Goal: Connect with others: Connect with others

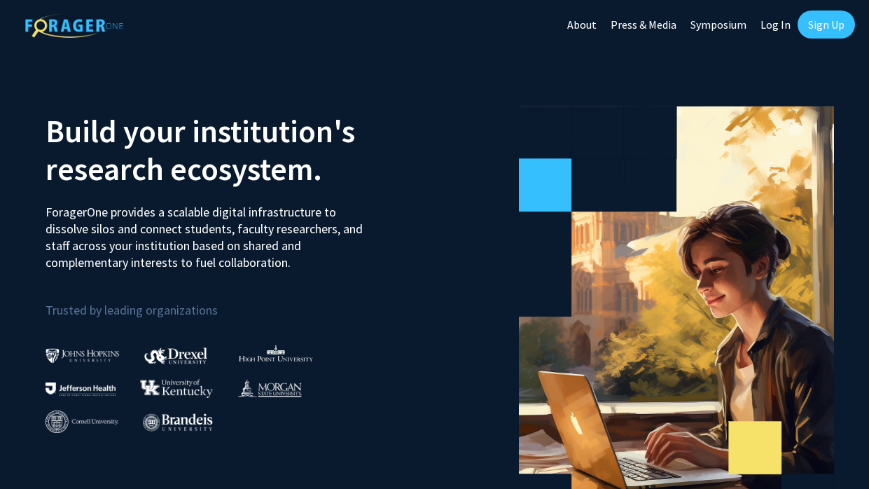
click at [781, 27] on link "Log In" at bounding box center [776, 24] width 44 height 49
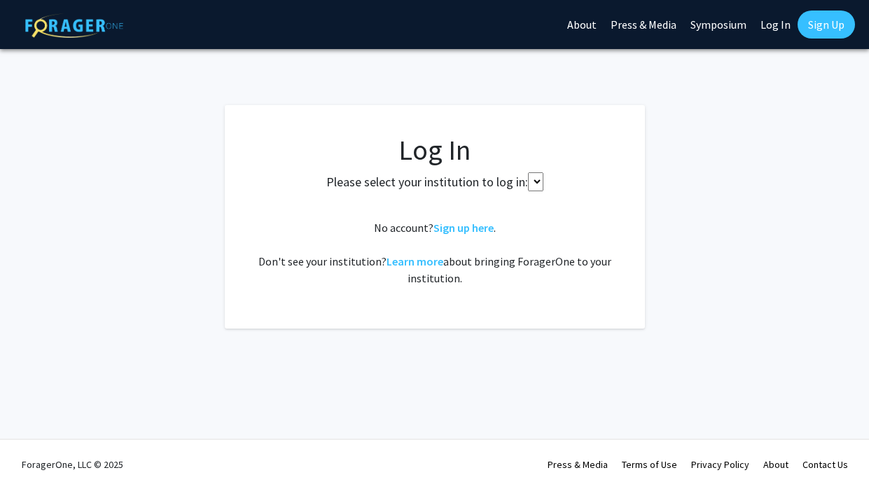
select select
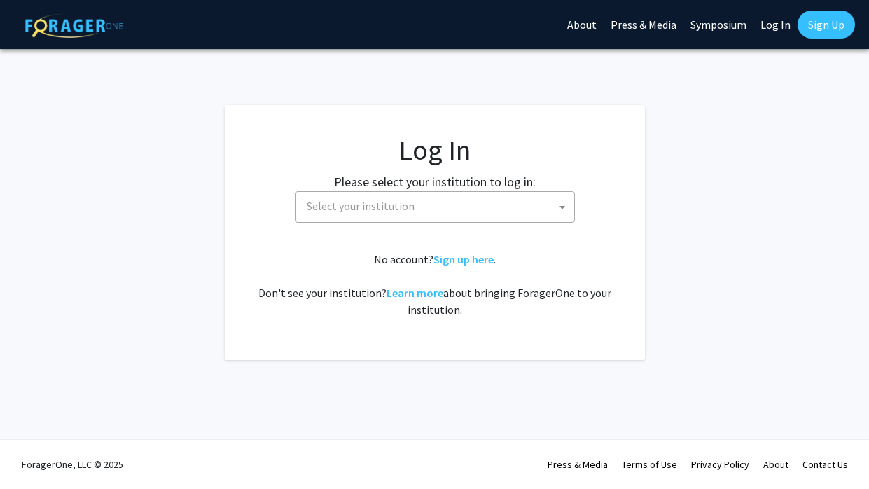
click at [469, 208] on span "Select your institution" at bounding box center [437, 206] width 273 height 29
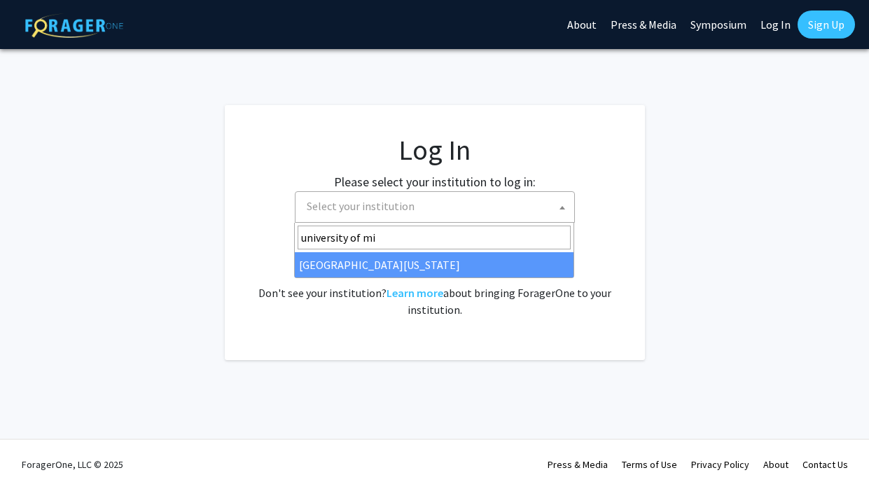
type input "university of mi"
select select "33"
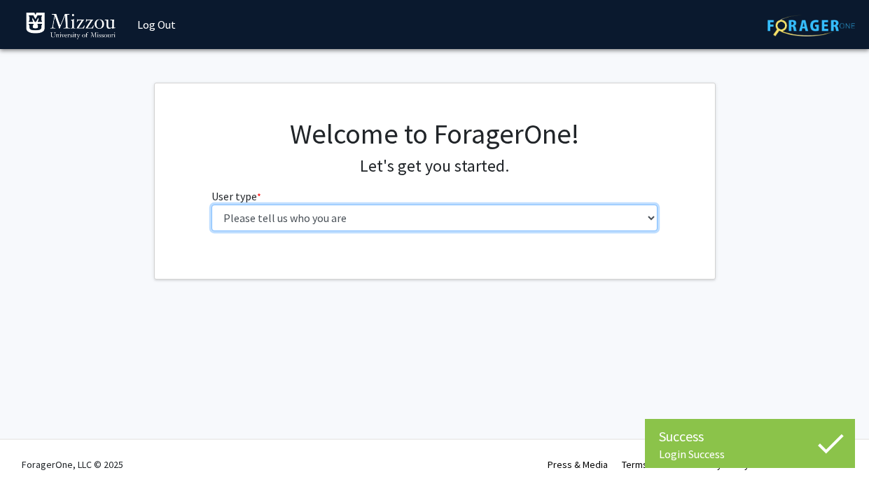
click at [510, 220] on select "Please tell us who you are Undergraduate Student Master's Student Doctoral Cand…" at bounding box center [435, 218] width 446 height 27
select select "1: undergrad"
click at [212, 205] on select "Please tell us who you are Undergraduate Student Master's Student Doctoral Cand…" at bounding box center [435, 218] width 446 height 27
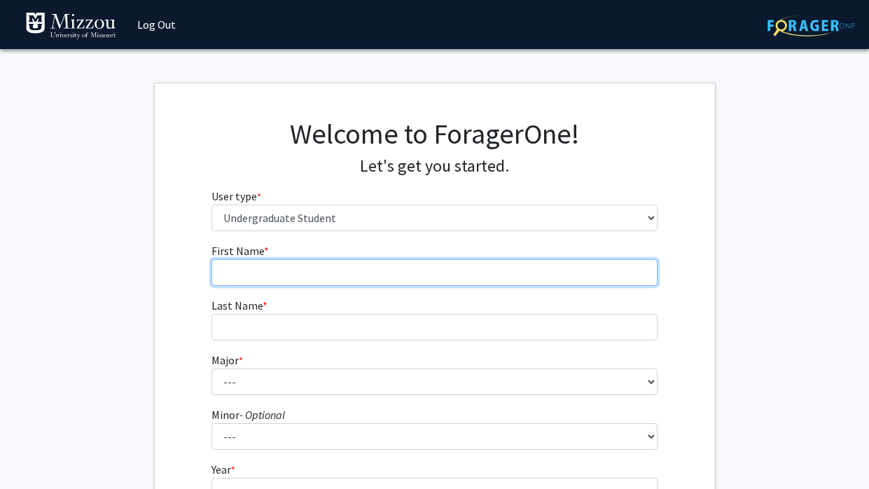
click at [382, 269] on input "First Name * required" at bounding box center [435, 272] width 446 height 27
type input "Moe"
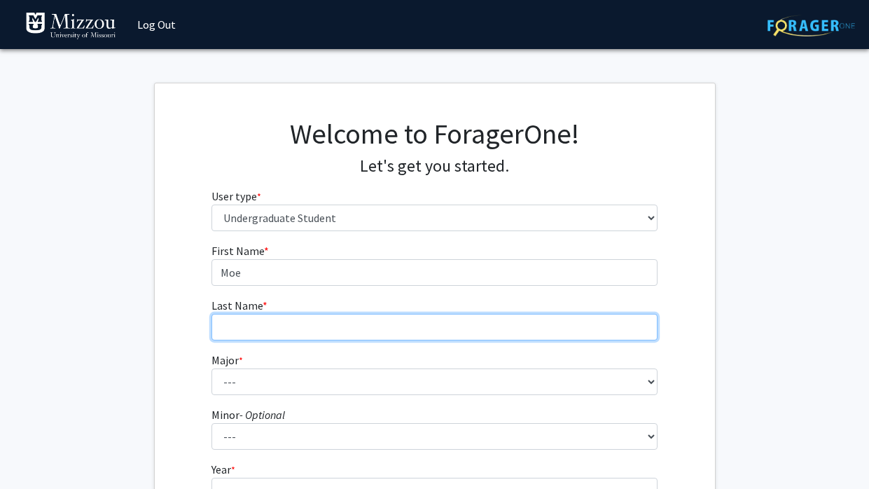
click at [282, 327] on input "Last Name * required" at bounding box center [435, 327] width 446 height 27
type input "Warren"
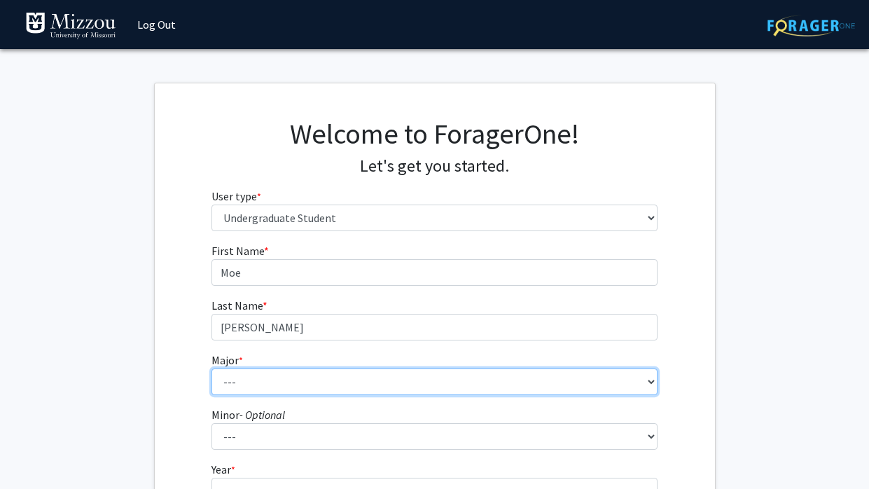
click at [263, 389] on select "--- Agribusiness Management Agricultural Education Agricultural Education: Comm…" at bounding box center [435, 381] width 446 height 27
select select "134: 2627"
click at [212, 368] on select "--- Agribusiness Management Agricultural Education Agricultural Education: Comm…" at bounding box center [435, 381] width 446 height 27
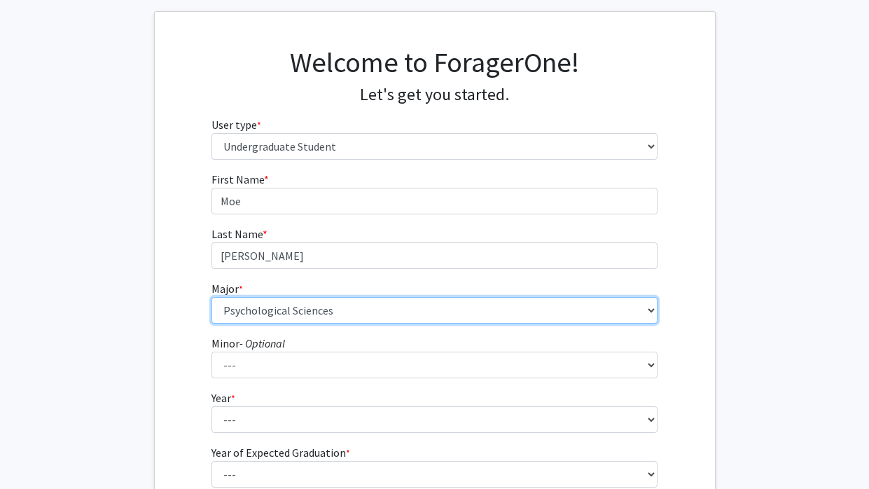
scroll to position [75, 0]
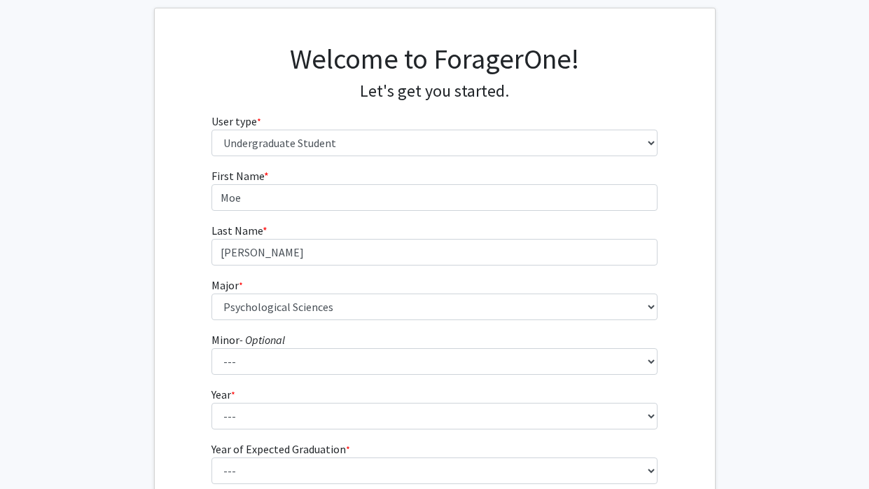
click at [394, 389] on fg-select "Year * required --- First-year Sophomore Junior Senior Postbaccalaureate Certif…" at bounding box center [435, 407] width 446 height 43
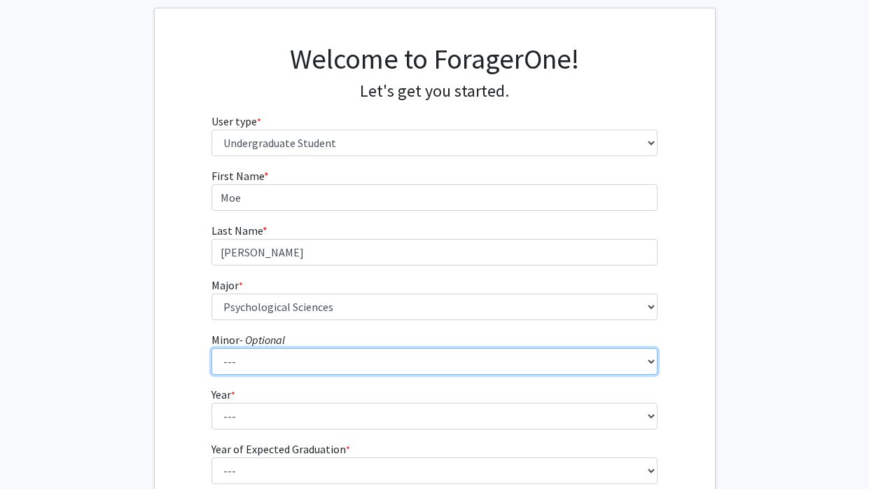
click at [359, 366] on select "--- Accountancy Aerospace Engineering Aerospace Studies Agribusiness Management…" at bounding box center [435, 361] width 446 height 27
select select "12: 1968"
click at [212, 348] on select "--- Accountancy Aerospace Engineering Aerospace Studies Agribusiness Management…" at bounding box center [435, 361] width 446 height 27
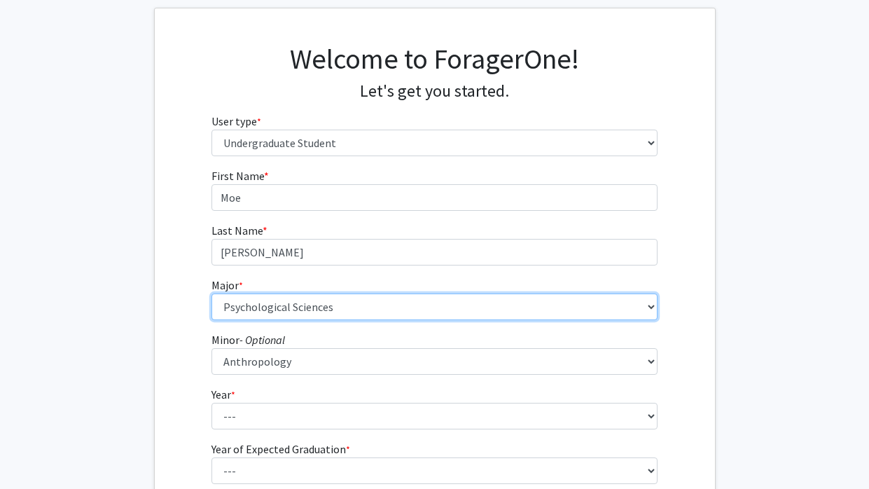
click at [354, 304] on select "--- Agribusiness Management Agricultural Education Agricultural Education: Comm…" at bounding box center [435, 306] width 446 height 27
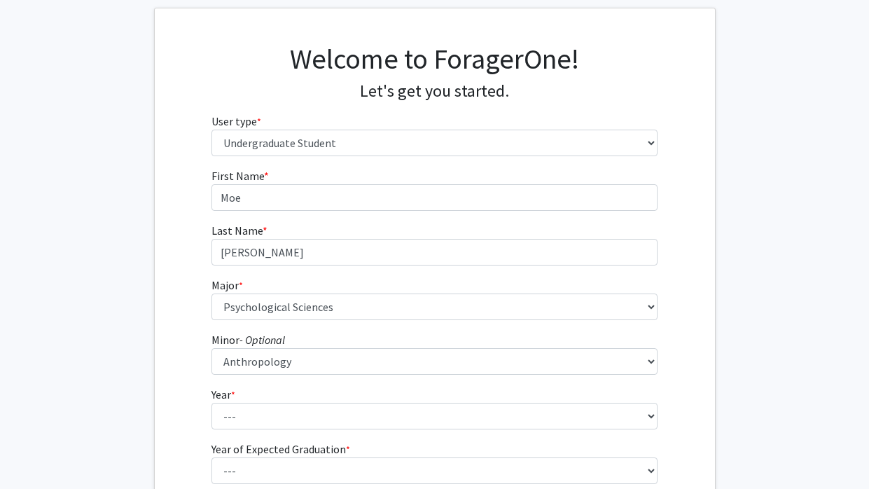
click at [149, 311] on fg-get-started "Welcome to ForagerOne! Let's get you started. User type * required Please tell …" at bounding box center [434, 284] width 869 height 553
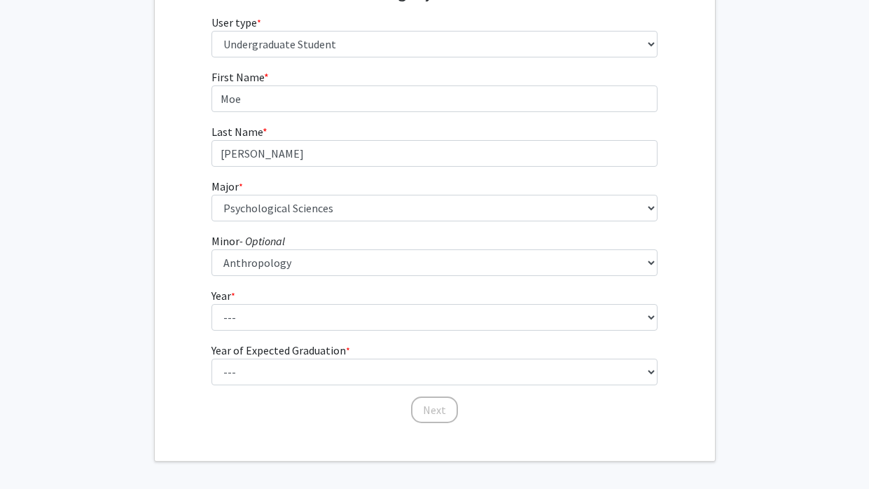
scroll to position [175, 0]
click at [267, 329] on form "First Name * required Moe Last Name * required Warren Major * required --- Agri…" at bounding box center [435, 238] width 446 height 342
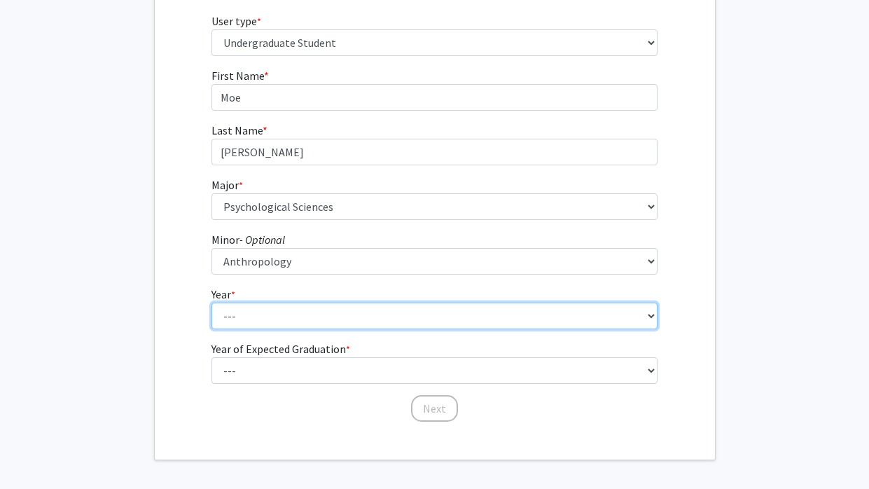
click at [251, 322] on select "--- First-year Sophomore Junior Senior Postbaccalaureate Certificate" at bounding box center [435, 316] width 446 height 27
select select "3: junior"
click at [212, 303] on select "--- First-year Sophomore Junior Senior Postbaccalaureate Certificate" at bounding box center [435, 316] width 446 height 27
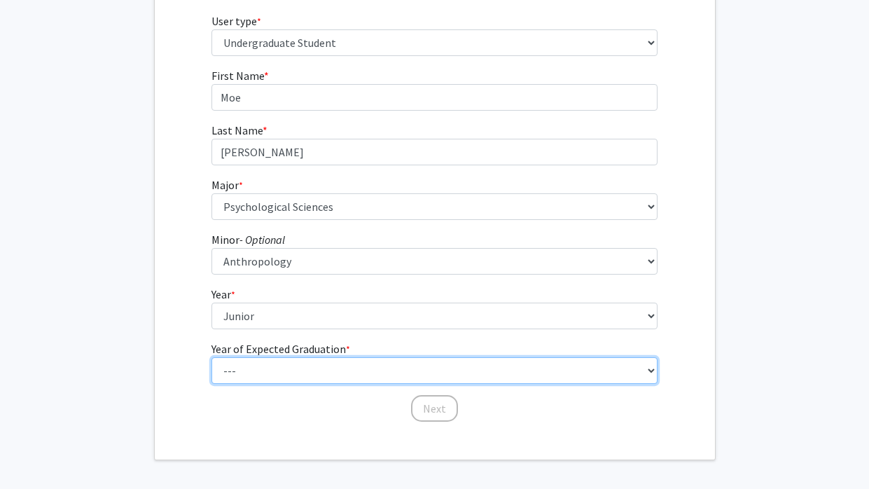
click at [272, 371] on select "--- 2025 2026 2027 2028 2029 2030 2031 2032 2033 2034" at bounding box center [435, 370] width 446 height 27
select select "3: 2027"
click at [212, 357] on select "--- 2025 2026 2027 2028 2029 2030 2031 2032 2033 2034" at bounding box center [435, 370] width 446 height 27
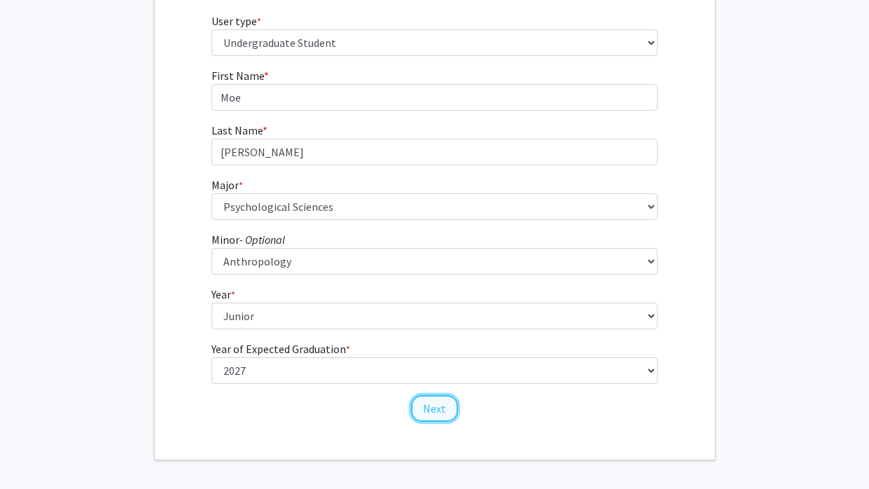
click at [431, 413] on button "Next" at bounding box center [434, 408] width 47 height 27
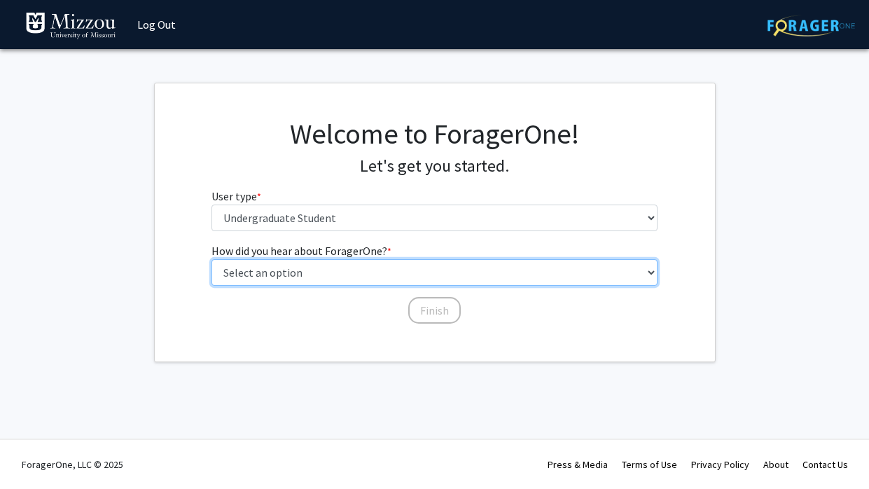
click at [390, 277] on select "Select an option Peer/student recommendation Faculty/staff recommendation Unive…" at bounding box center [435, 272] width 446 height 27
select select "2: faculty_recommendation"
click at [212, 259] on select "Select an option Peer/student recommendation Faculty/staff recommendation Unive…" at bounding box center [435, 272] width 446 height 27
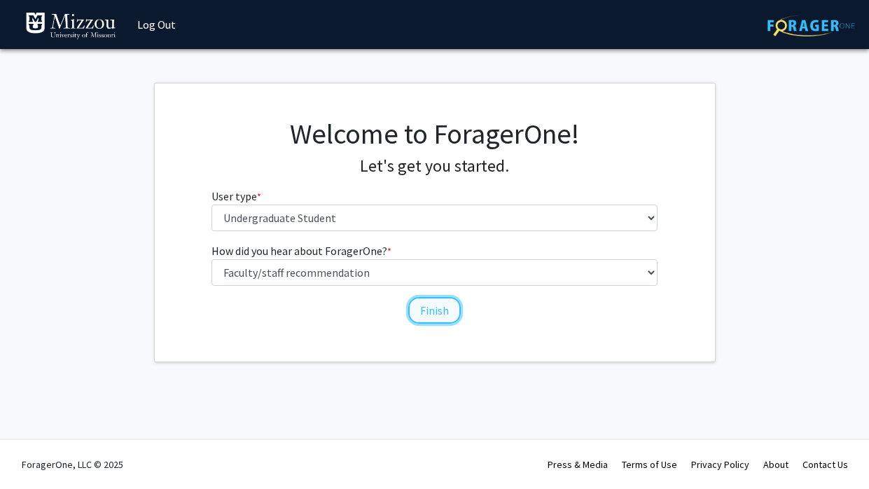
click at [443, 310] on button "Finish" at bounding box center [434, 310] width 53 height 27
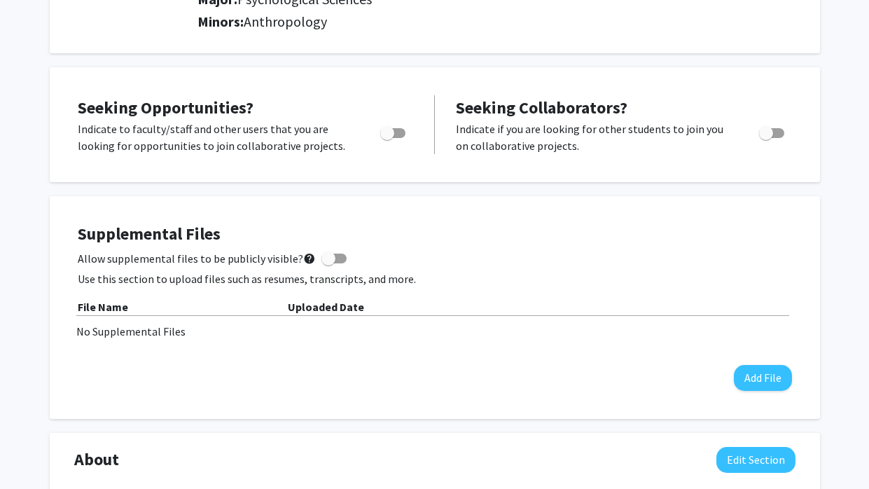
scroll to position [220, 0]
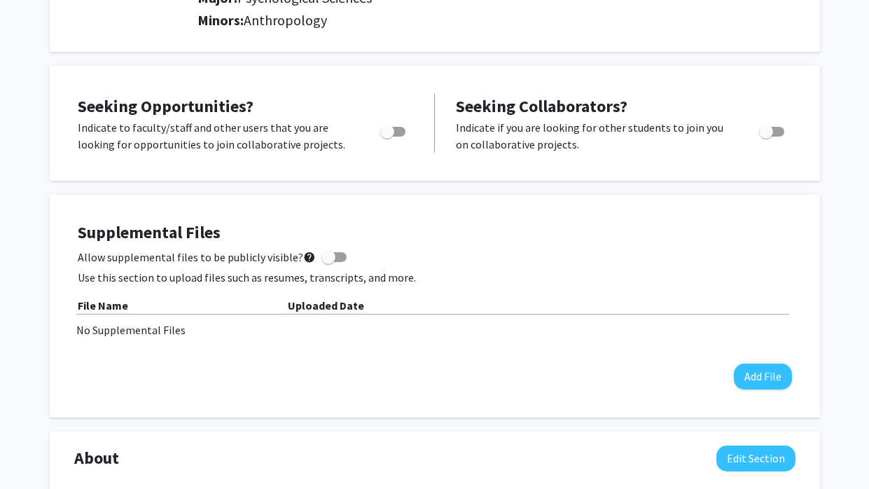
click at [385, 127] on span "Toggle" at bounding box center [387, 132] width 14 height 14
click at [387, 137] on input "Are you actively seeking opportunities?" at bounding box center [387, 137] width 1 height 1
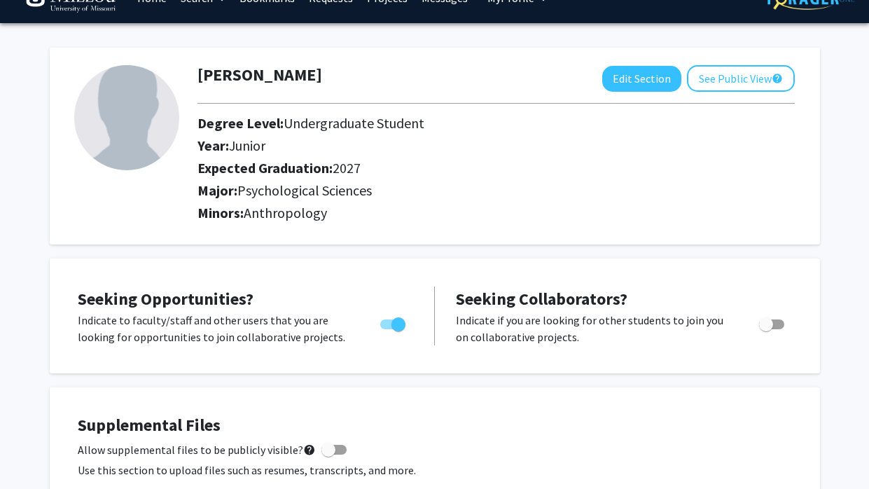
scroll to position [0, 0]
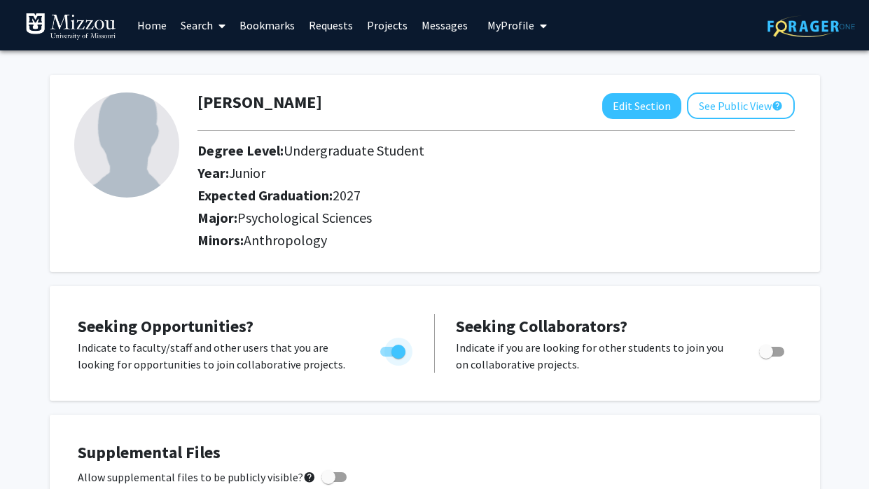
click at [396, 350] on span "Toggle" at bounding box center [399, 352] width 14 height 14
click at [387, 357] on input "Are you actively seeking opportunities?" at bounding box center [387, 357] width 1 height 1
checkbox input "false"
click at [196, 22] on link "Search" at bounding box center [203, 25] width 59 height 49
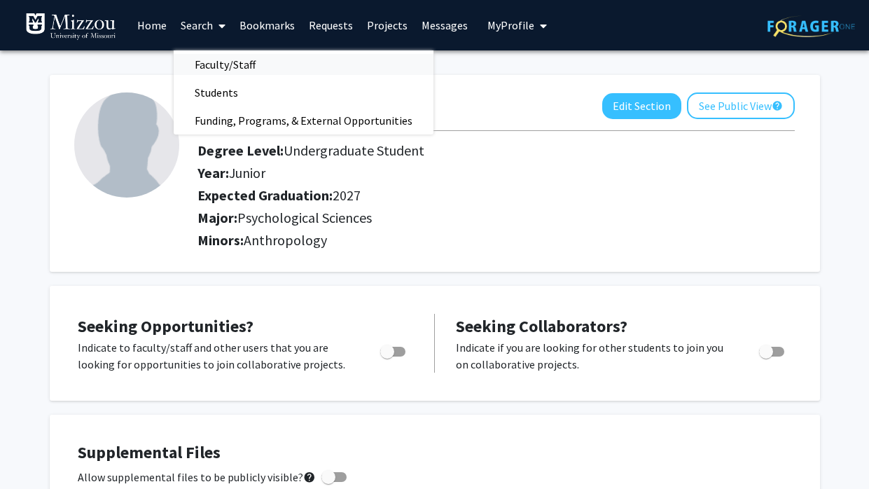
click at [222, 67] on span "Faculty/Staff" at bounding box center [225, 64] width 103 height 28
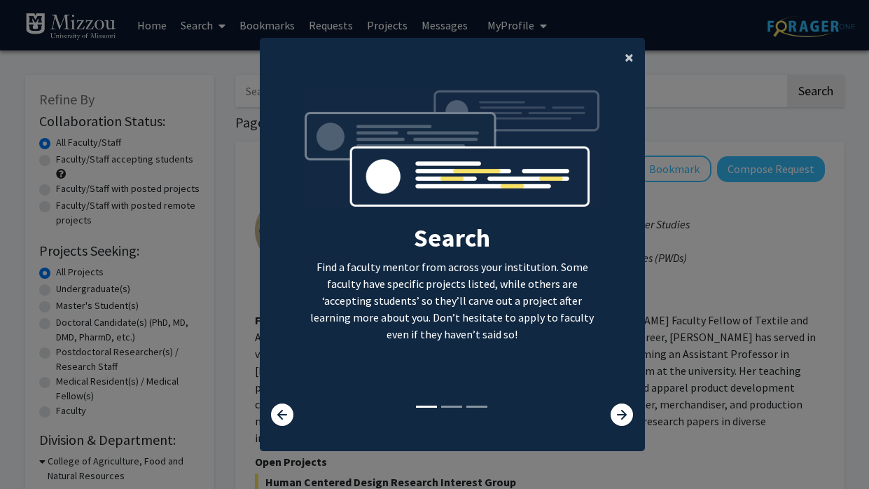
click at [627, 53] on span "×" at bounding box center [629, 57] width 9 height 22
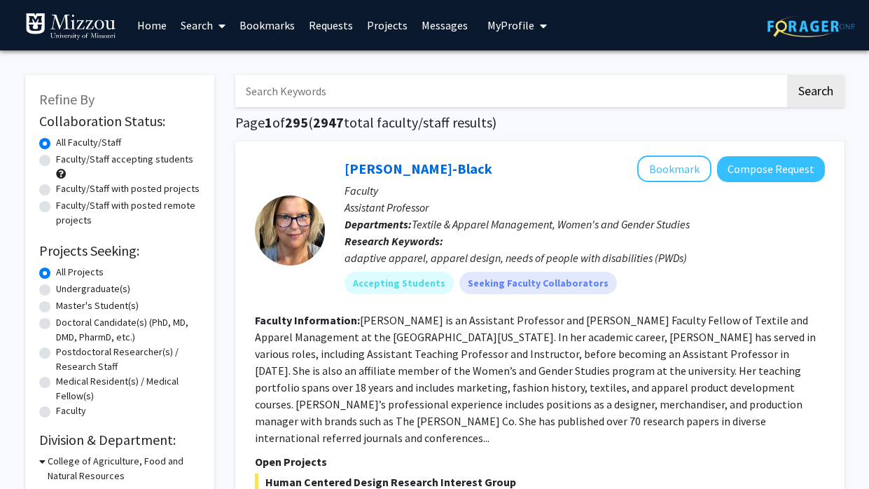
click at [460, 101] on input "Search Keywords" at bounding box center [510, 91] width 550 height 32
type input "carrie"
click at [787, 75] on button "Search" at bounding box center [815, 91] width 57 height 32
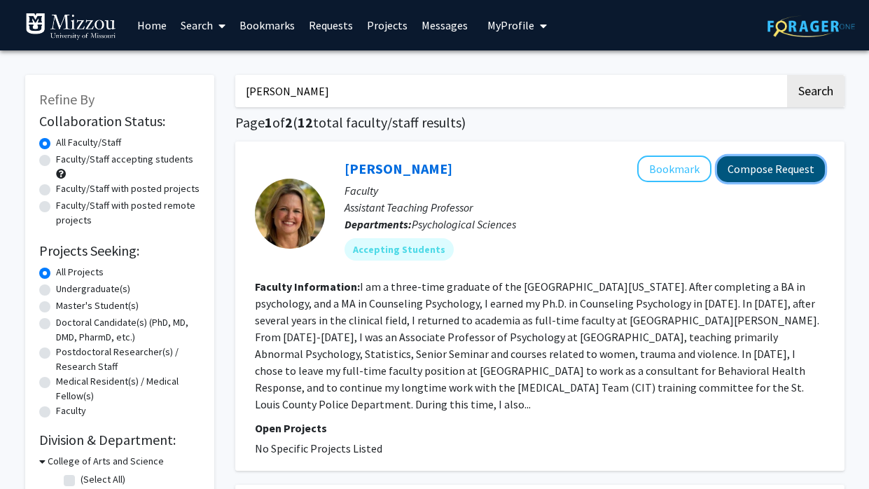
click at [772, 178] on button "Compose Request" at bounding box center [771, 169] width 108 height 26
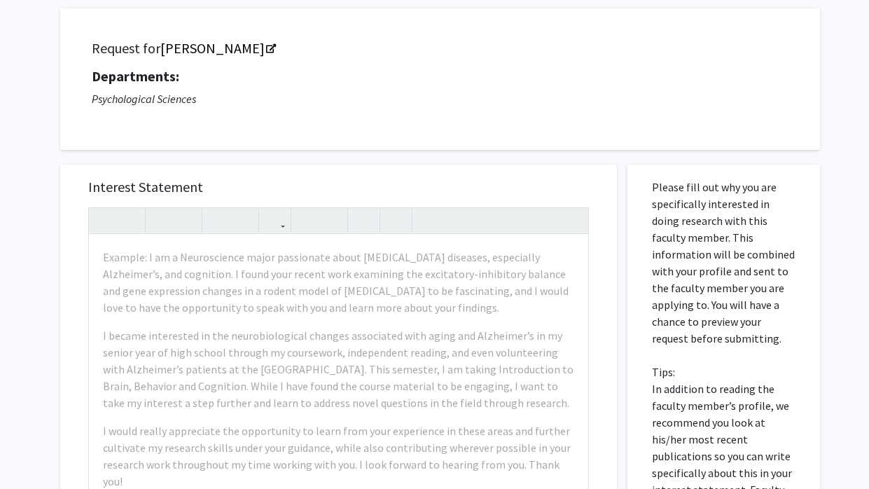
scroll to position [82, 0]
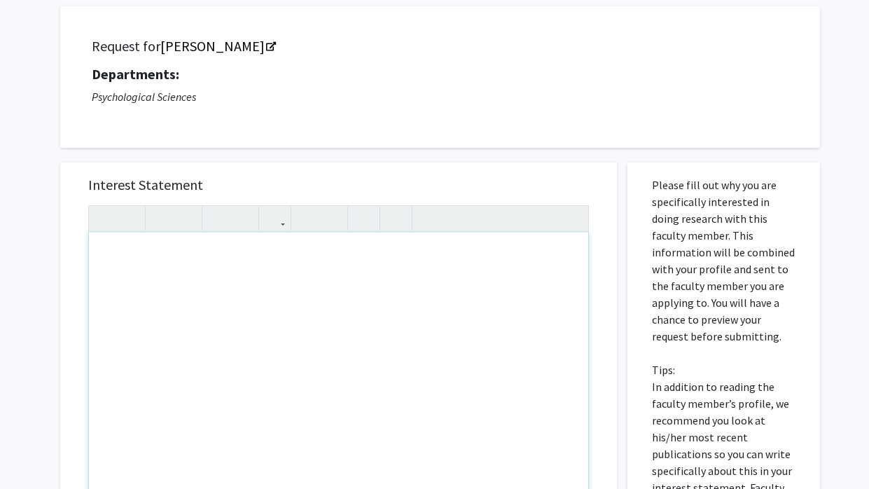
click at [455, 288] on div "Note to users with screen readers: Please press Alt+0 or Option+0 to deactivate…" at bounding box center [338, 393] width 499 height 321
type textarea "I am in PSYCH 3020, Research Methods II."
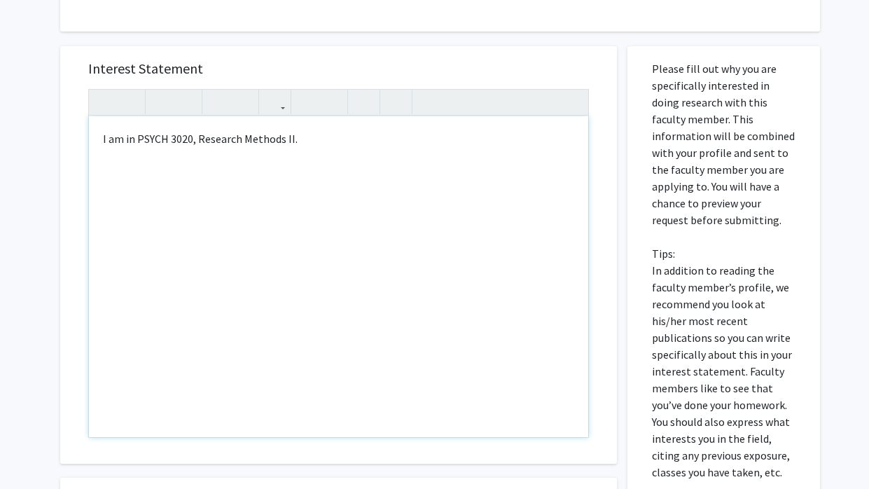
scroll to position [448, 0]
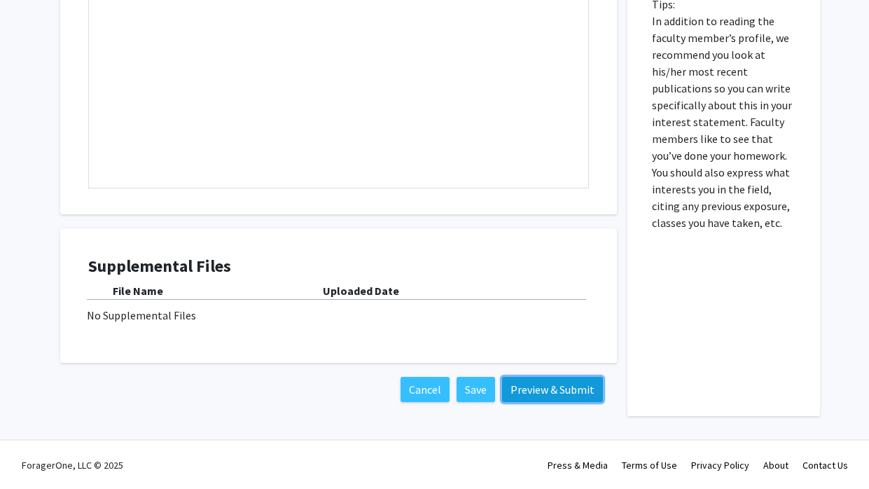
click at [522, 384] on button "Preview & Submit" at bounding box center [552, 389] width 101 height 25
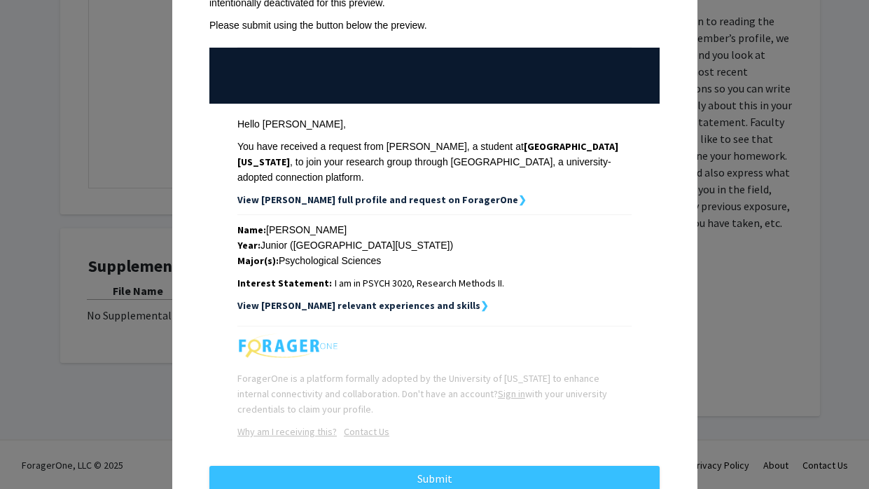
scroll to position [141, 0]
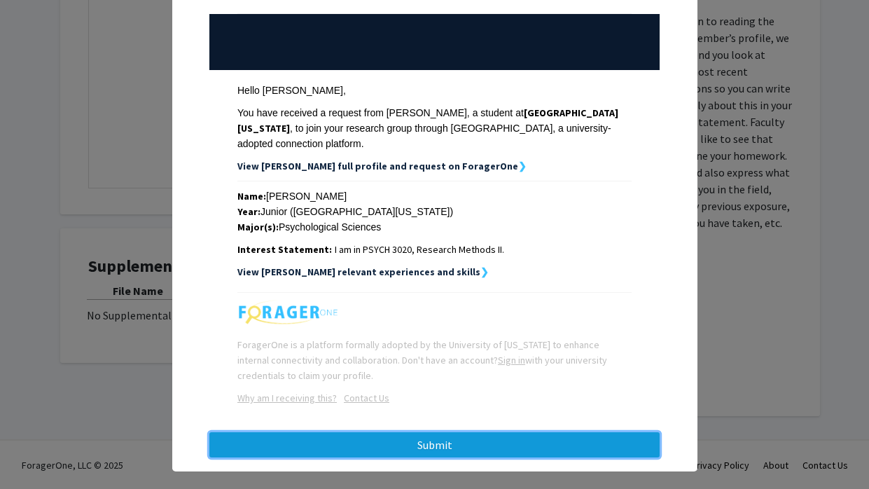
click at [557, 437] on button "Submit" at bounding box center [434, 444] width 450 height 25
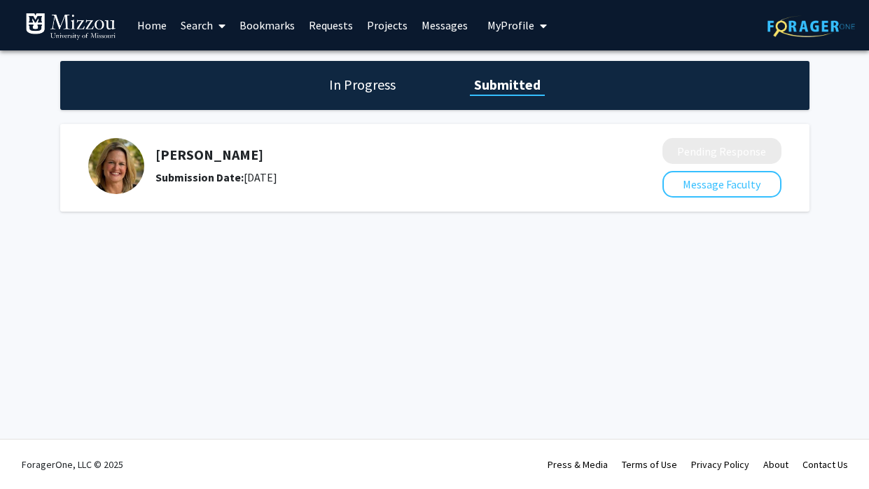
click at [502, 22] on span "My Profile" at bounding box center [511, 25] width 47 height 14
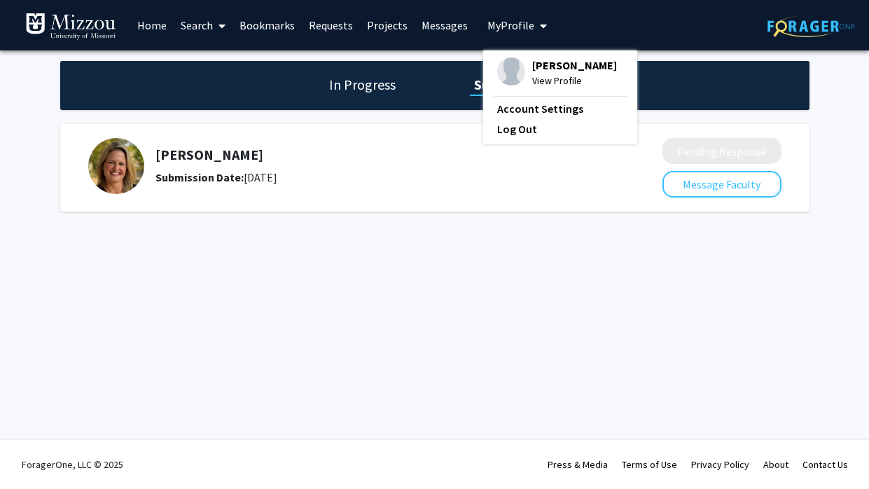
click at [532, 61] on span "Moe Warren" at bounding box center [574, 64] width 85 height 15
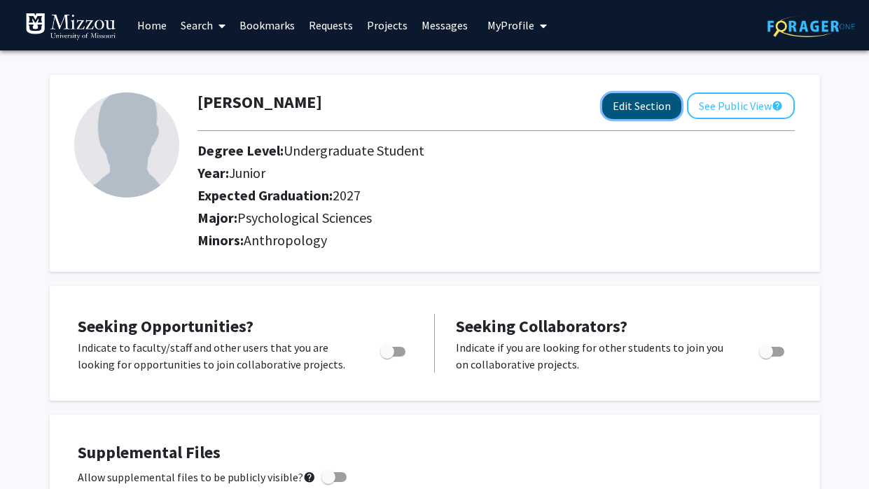
click at [645, 109] on button "Edit Section" at bounding box center [641, 106] width 79 height 26
select select "junior"
select select "2027"
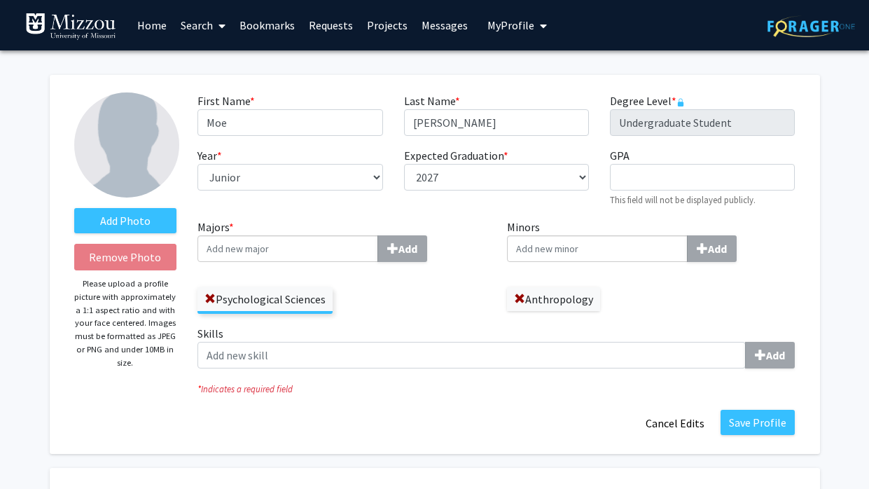
click at [331, 255] on input "Majors * Add" at bounding box center [288, 248] width 181 height 27
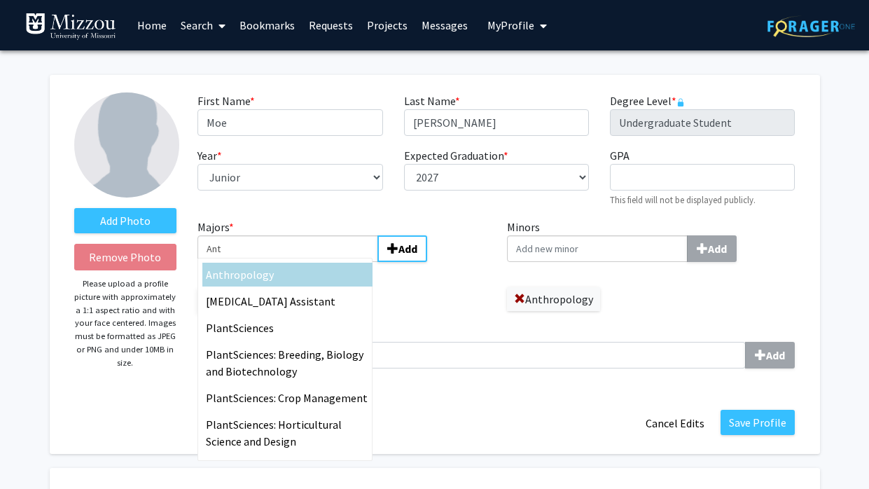
type input "Ant"
click at [291, 279] on div "Ant hropology" at bounding box center [287, 274] width 163 height 17
click at [291, 262] on input "Ant" at bounding box center [288, 248] width 181 height 27
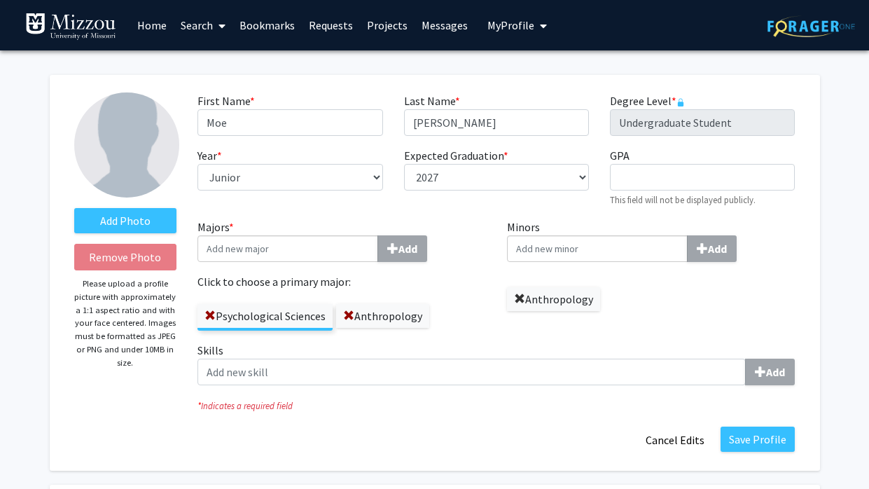
click at [520, 298] on span at bounding box center [519, 298] width 11 height 11
click at [781, 437] on button "Save Profile" at bounding box center [758, 439] width 74 height 25
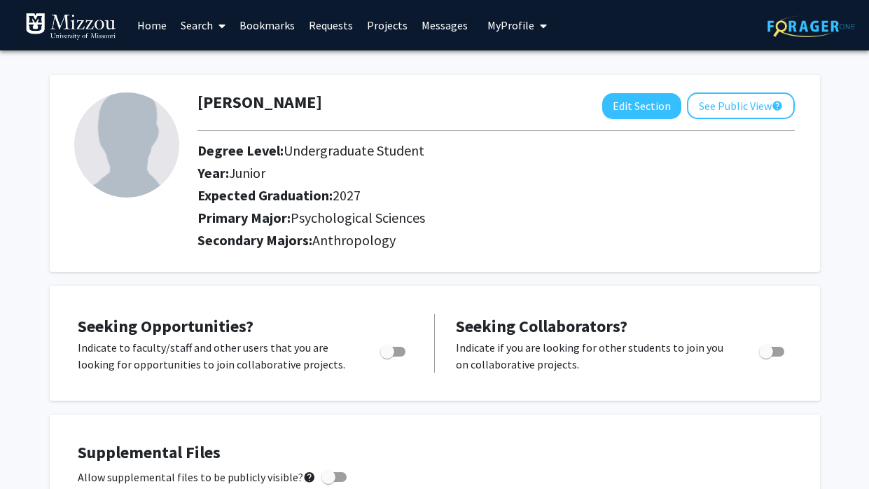
click at [391, 34] on link "Projects" at bounding box center [387, 25] width 55 height 49
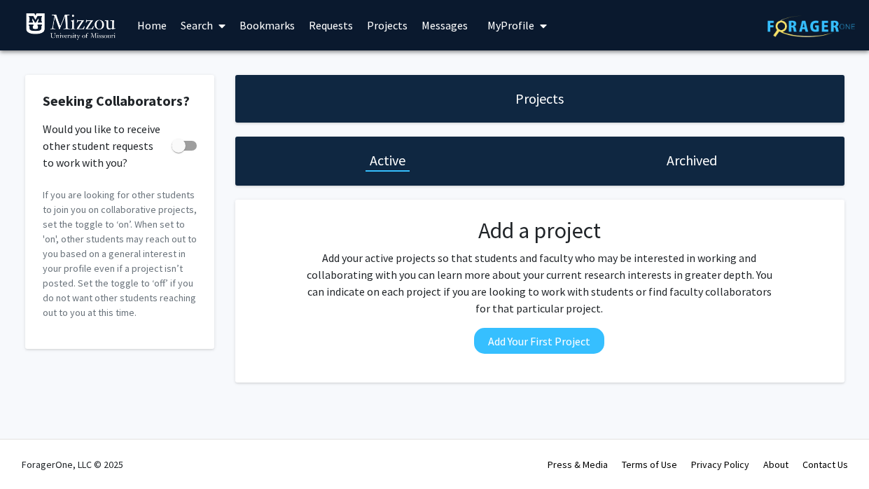
click at [202, 19] on link "Search" at bounding box center [203, 25] width 59 height 49
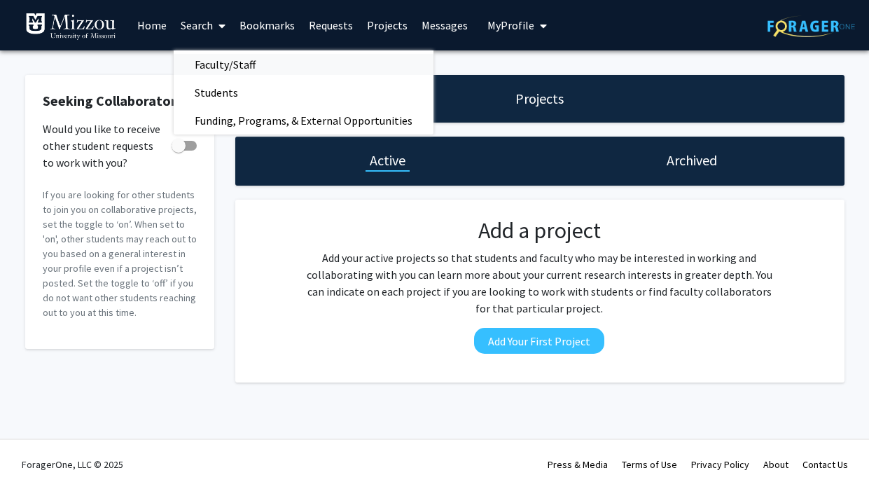
click at [228, 72] on span "Faculty/Staff" at bounding box center [225, 64] width 103 height 28
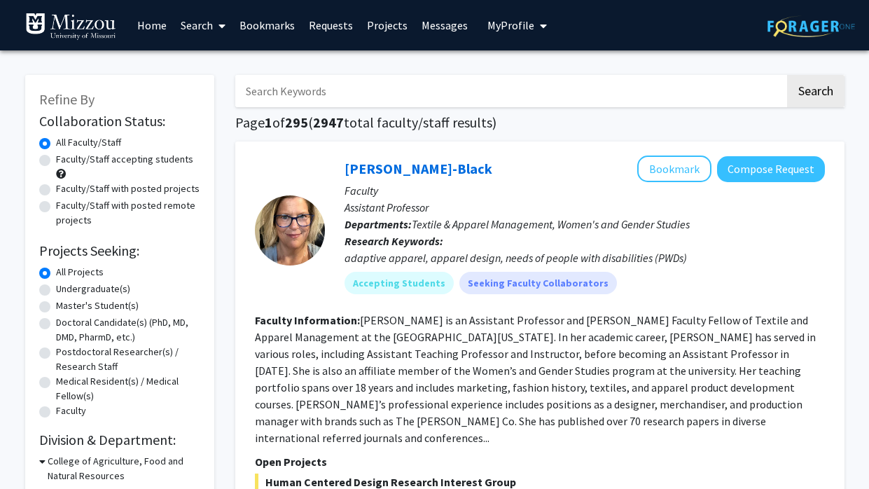
click at [99, 292] on label "Undergraduate(s)" at bounding box center [93, 289] width 74 height 15
click at [65, 291] on input "Undergraduate(s)" at bounding box center [60, 286] width 9 height 9
radio input "true"
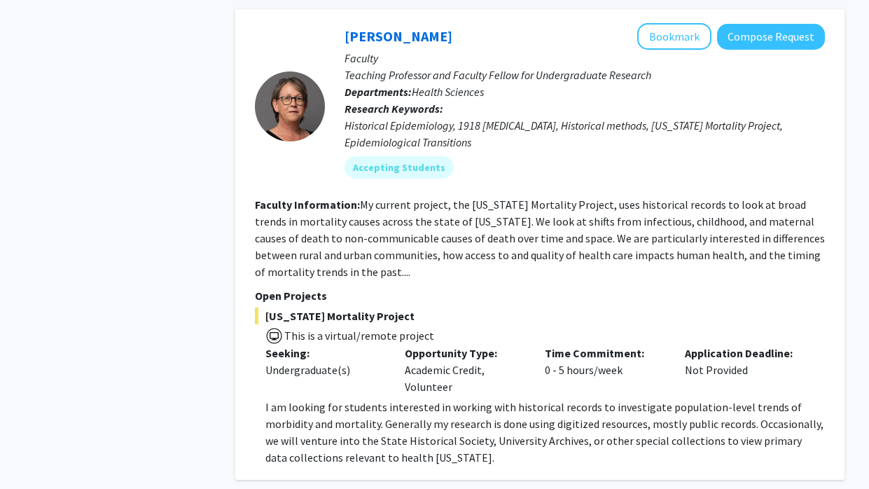
scroll to position [885, 0]
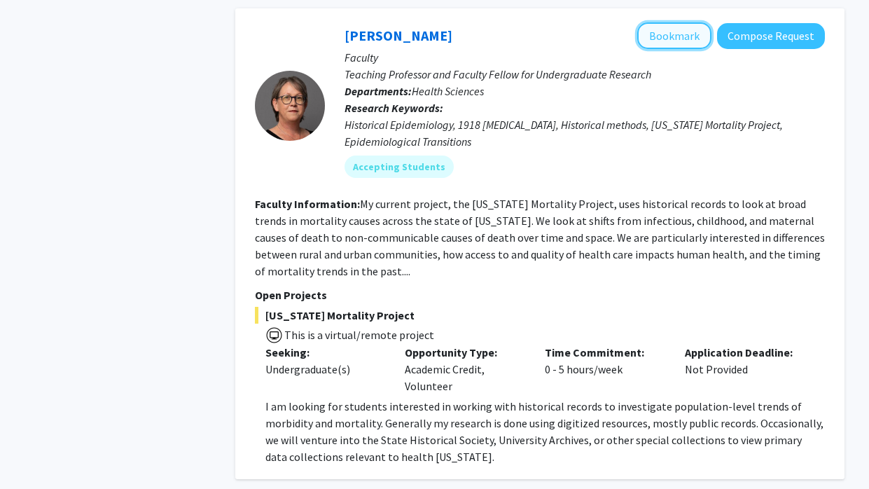
click at [672, 22] on button "Bookmark" at bounding box center [674, 35] width 74 height 27
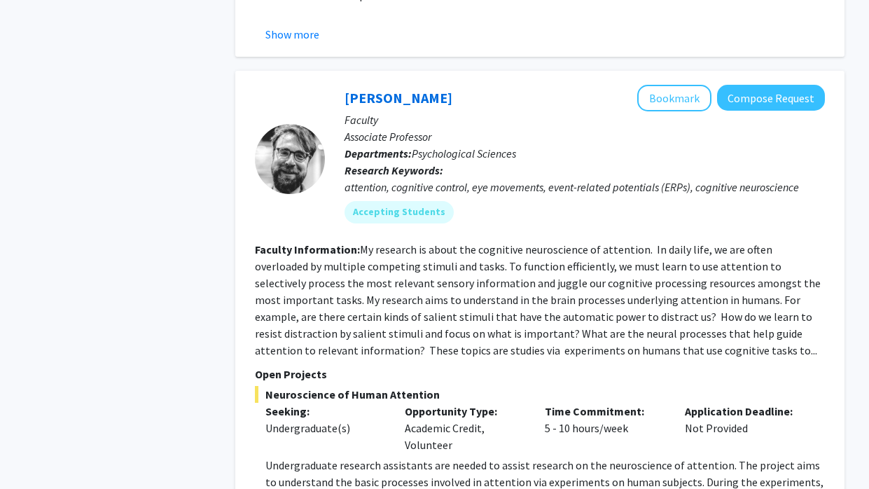
scroll to position [3233, 0]
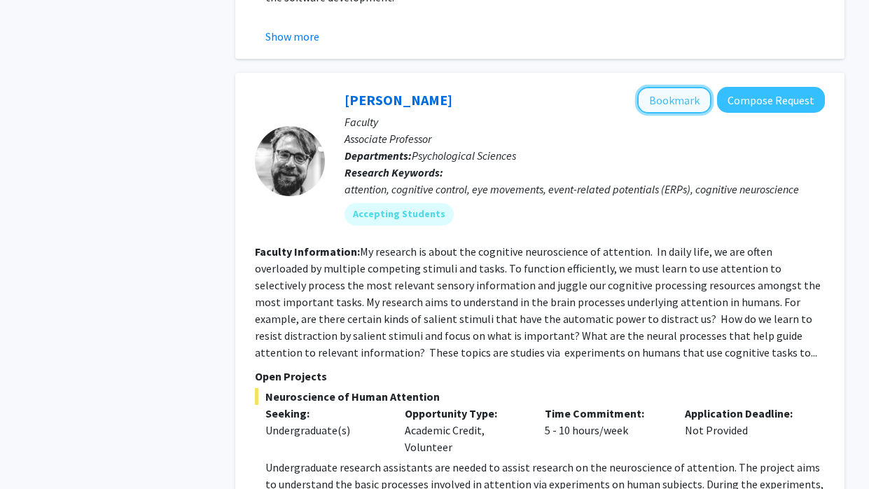
click at [689, 87] on button "Bookmark" at bounding box center [674, 100] width 74 height 27
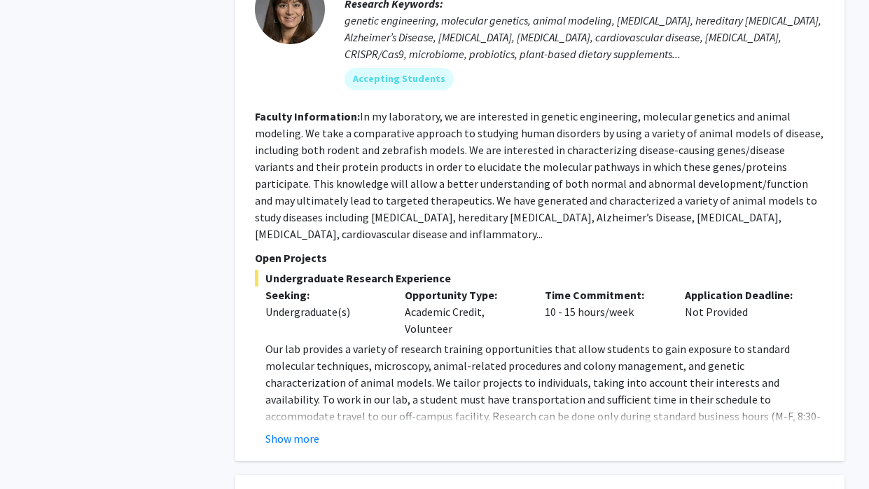
scroll to position [5861, 0]
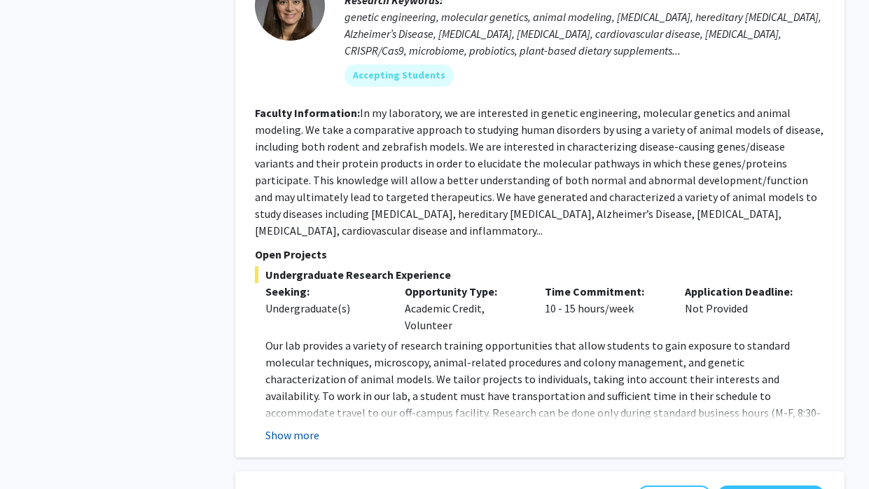
click at [297, 427] on button "Show more" at bounding box center [292, 435] width 54 height 17
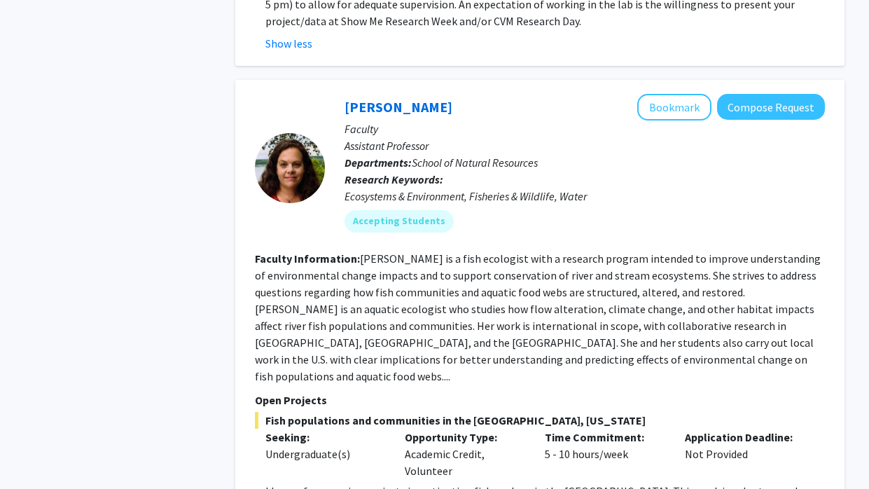
scroll to position [6391, 0]
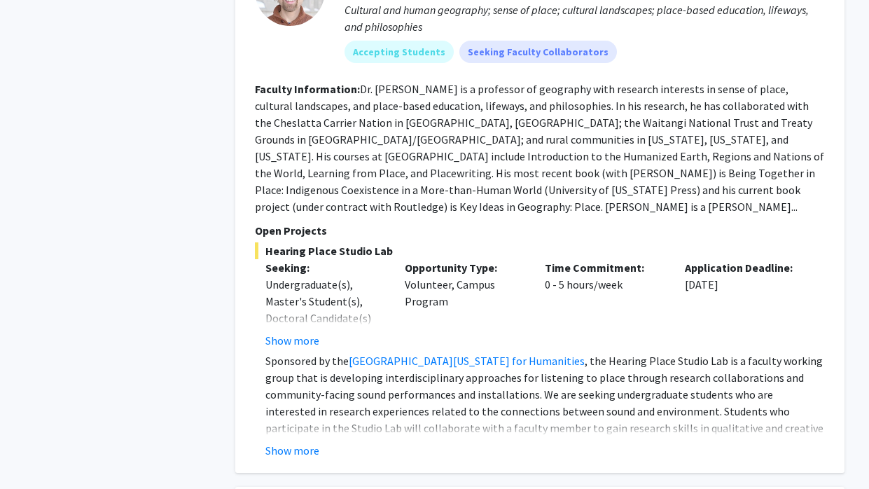
scroll to position [694, 0]
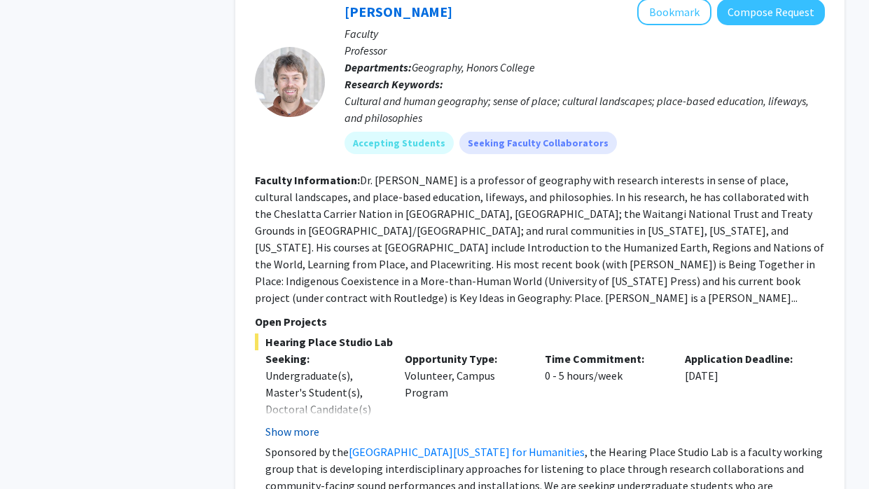
click at [271, 423] on button "Show more" at bounding box center [292, 431] width 54 height 17
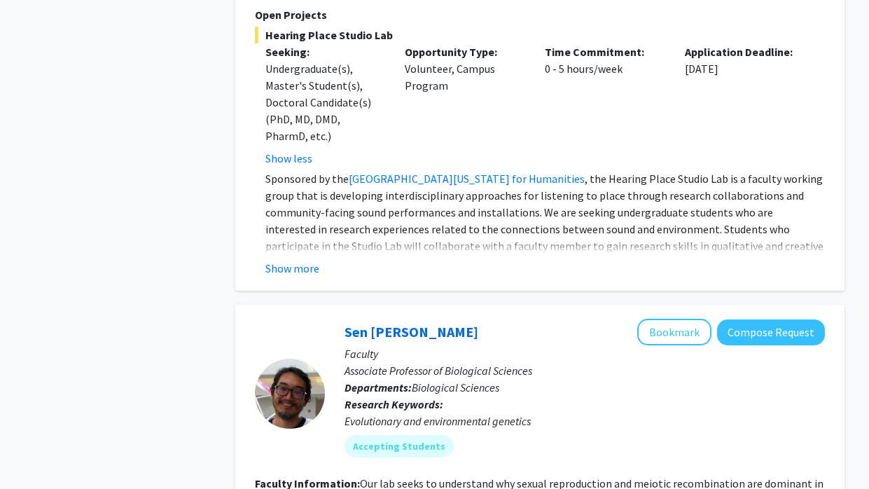
scroll to position [1001, 0]
click at [305, 260] on button "Show more" at bounding box center [292, 268] width 54 height 17
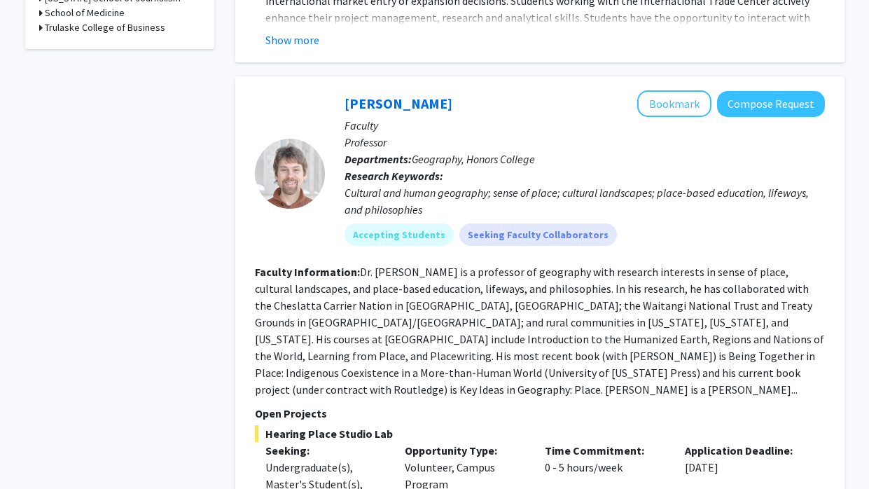
scroll to position [600, 0]
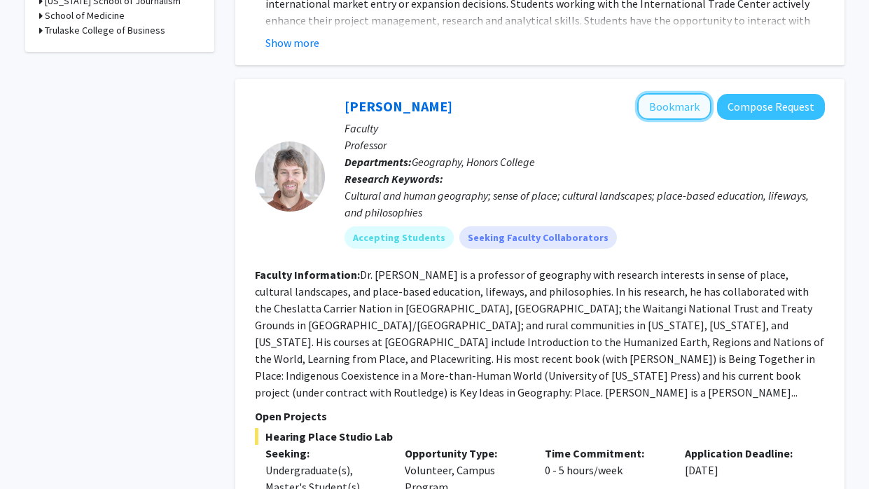
click at [691, 93] on button "Bookmark" at bounding box center [674, 106] width 74 height 27
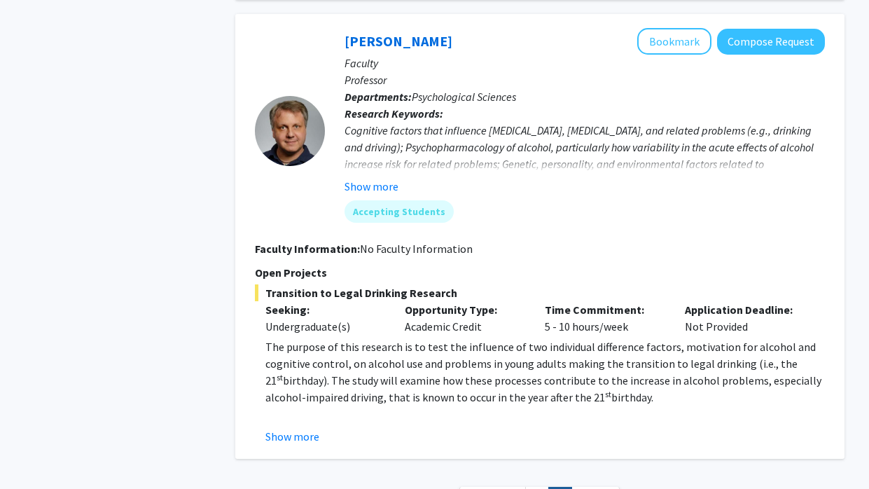
scroll to position [2882, 0]
click at [291, 427] on button "Show more" at bounding box center [292, 435] width 54 height 17
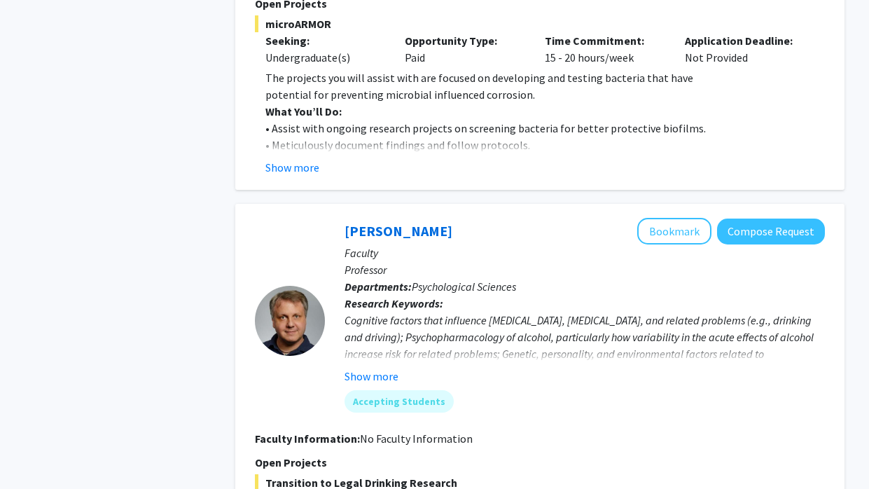
scroll to position [2690, 0]
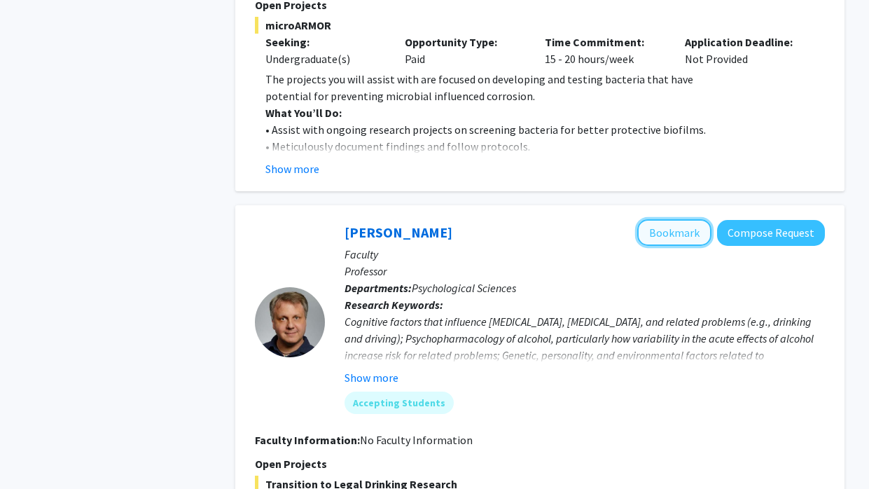
click at [672, 219] on button "Bookmark" at bounding box center [674, 232] width 74 height 27
